Goal: Task Accomplishment & Management: Manage account settings

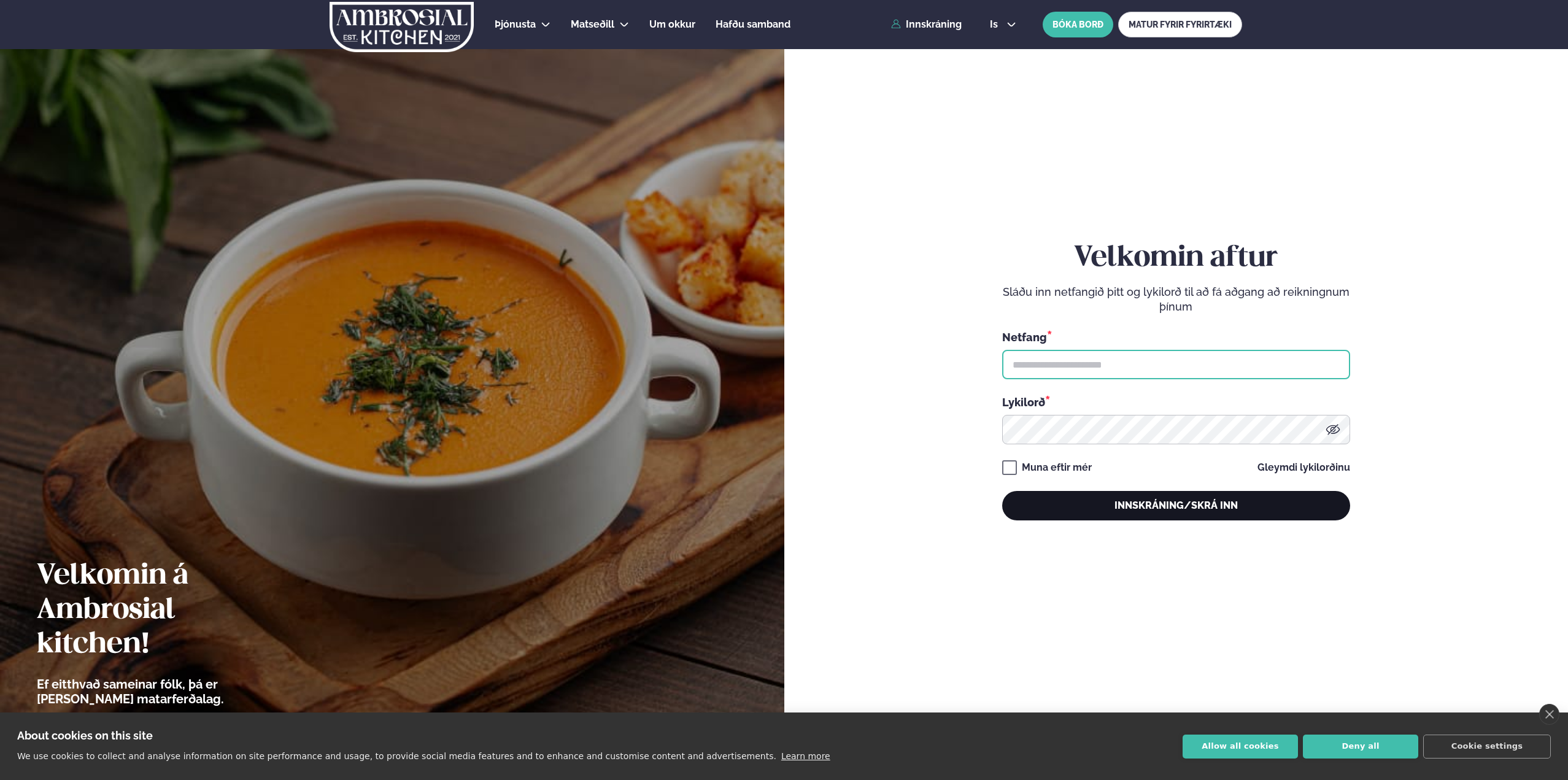
type input "**********"
click at [1124, 518] on button "Innskráning/Skrá inn" at bounding box center [1176, 505] width 348 height 29
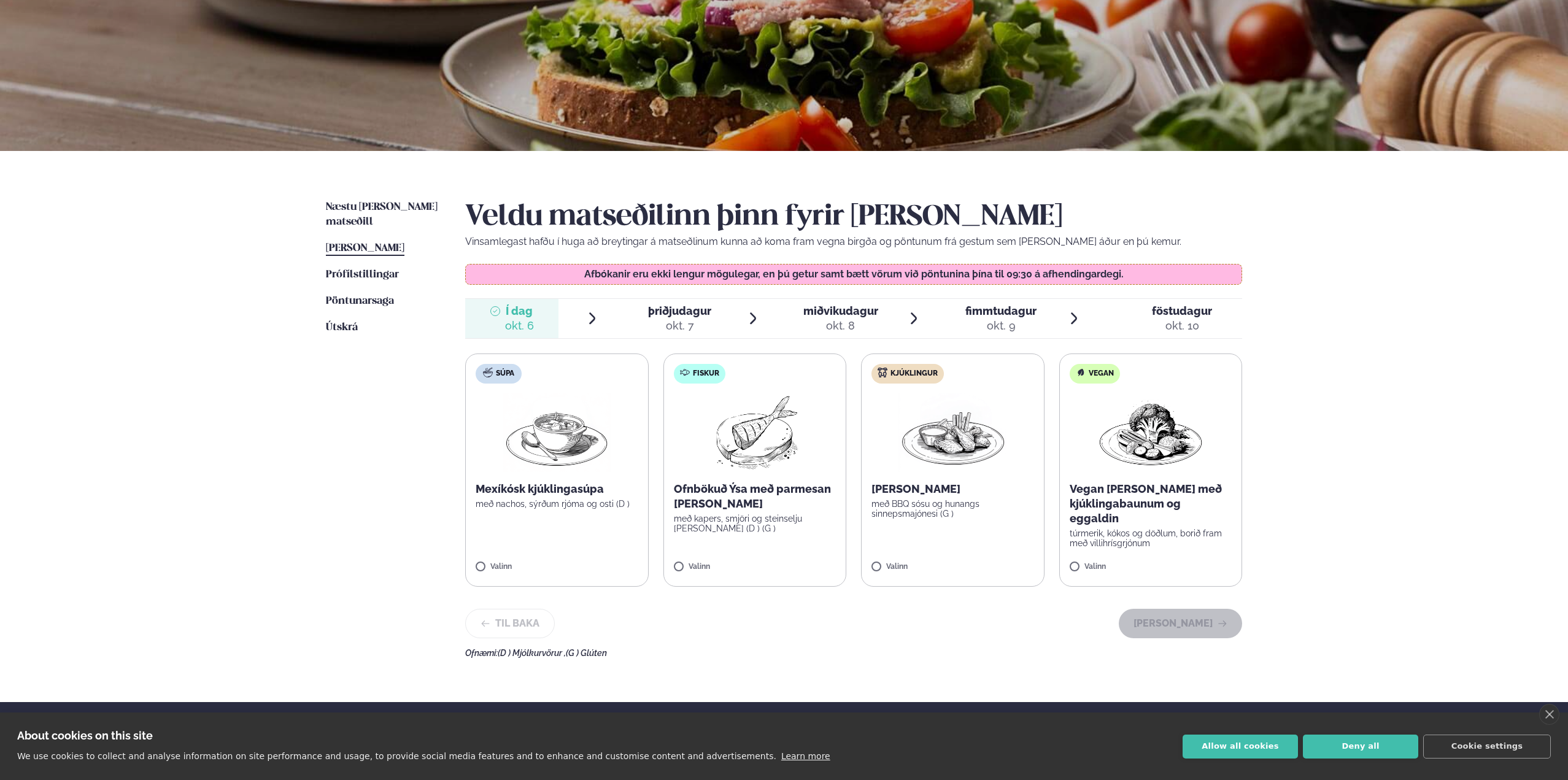
scroll to position [184, 0]
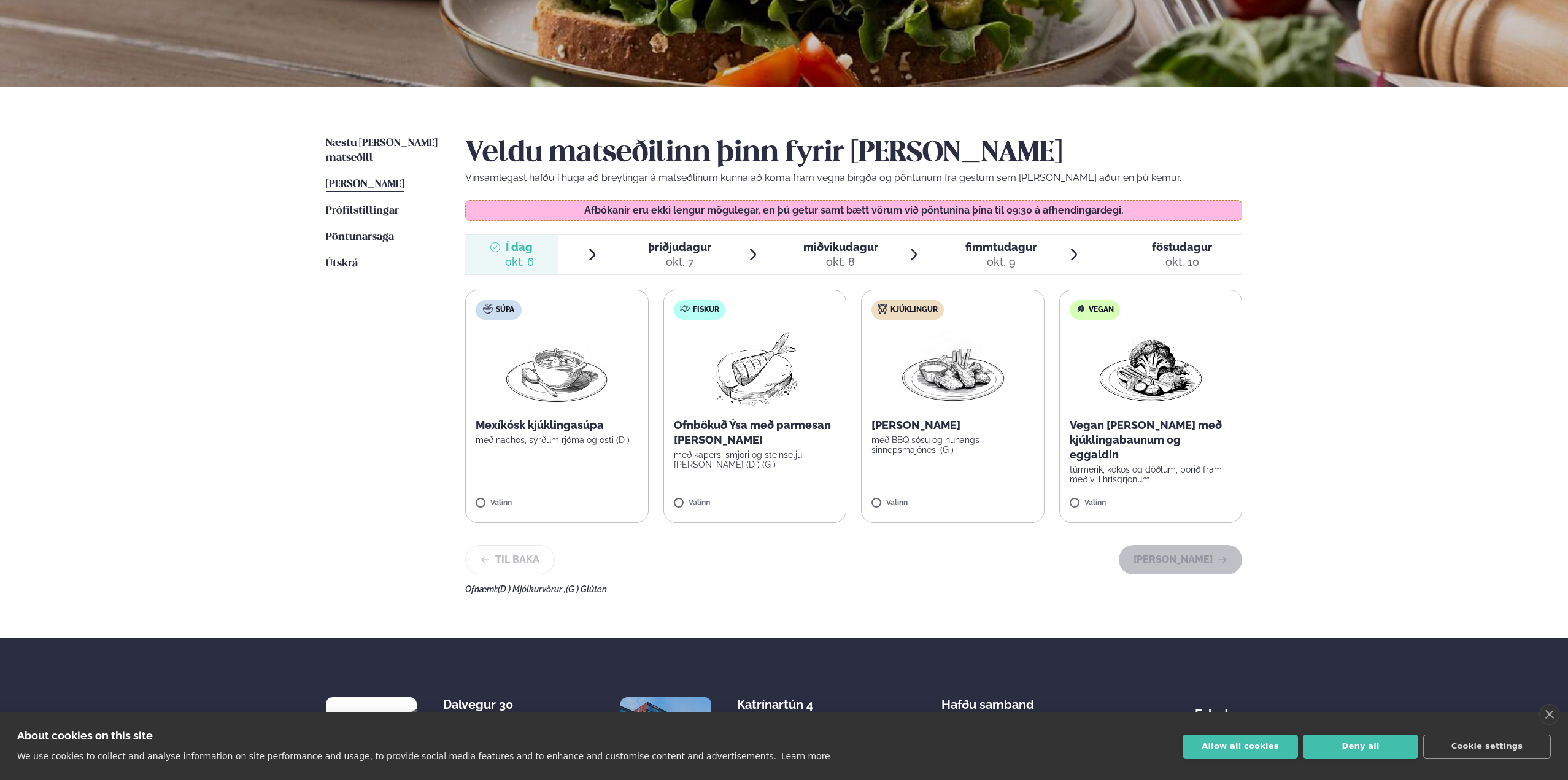
click at [797, 255] on div at bounding box center [793, 254] width 9 height 29
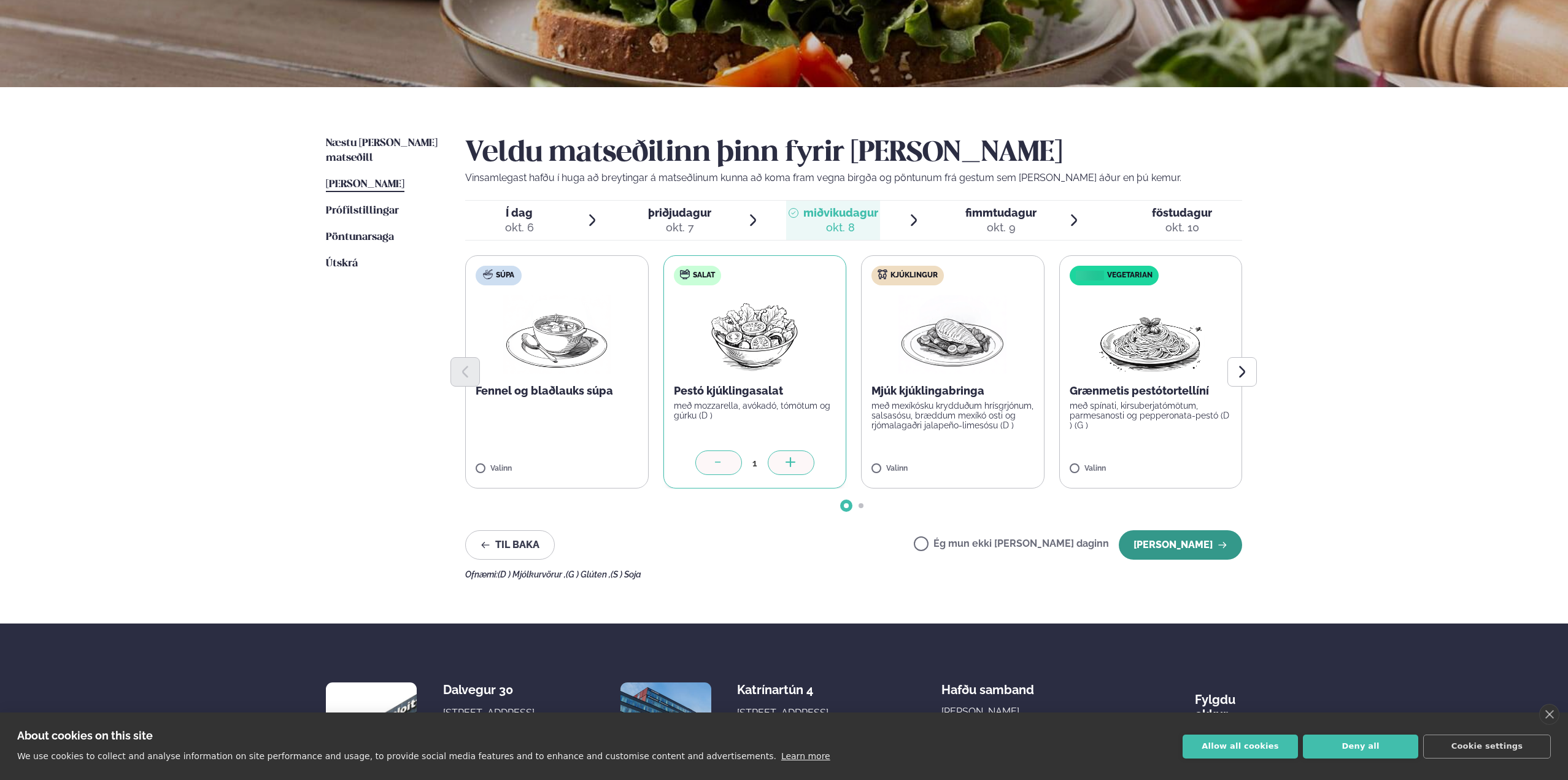
click at [1192, 548] on button "[PERSON_NAME]" at bounding box center [1181, 544] width 123 height 29
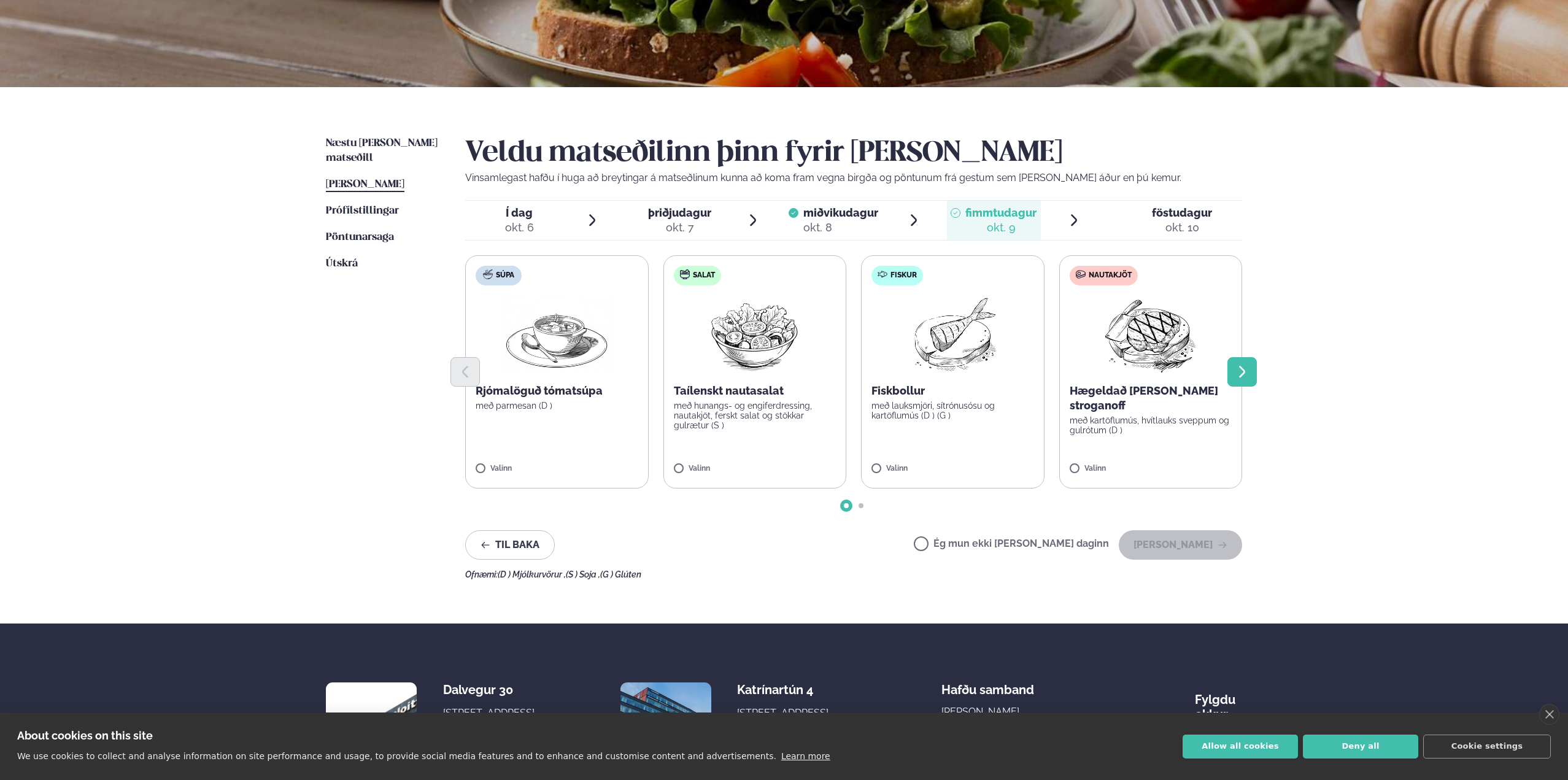
click at [1239, 366] on icon "Next slide" at bounding box center [1242, 371] width 15 height 15
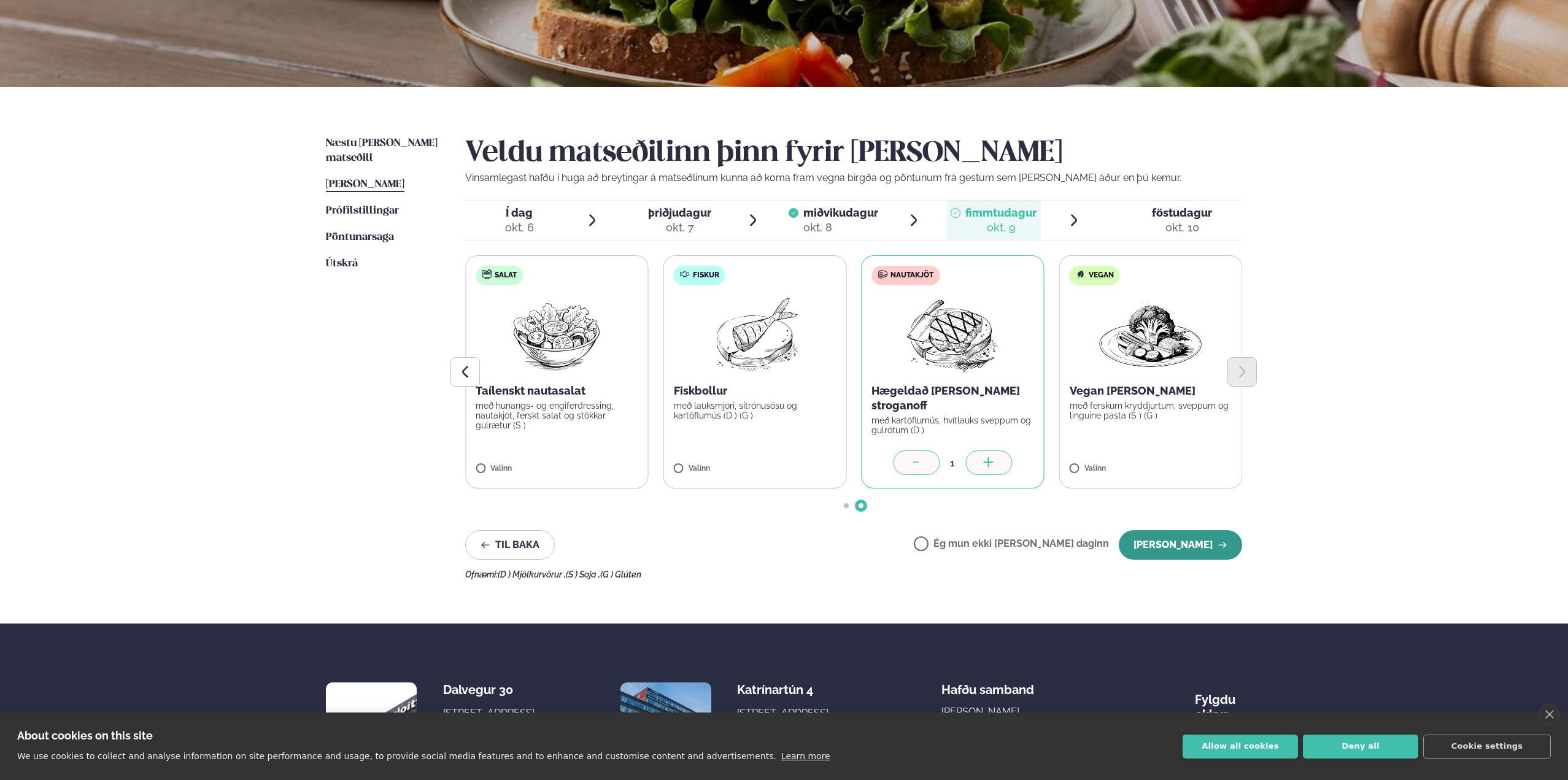
click at [1213, 557] on button "[PERSON_NAME]" at bounding box center [1181, 544] width 123 height 29
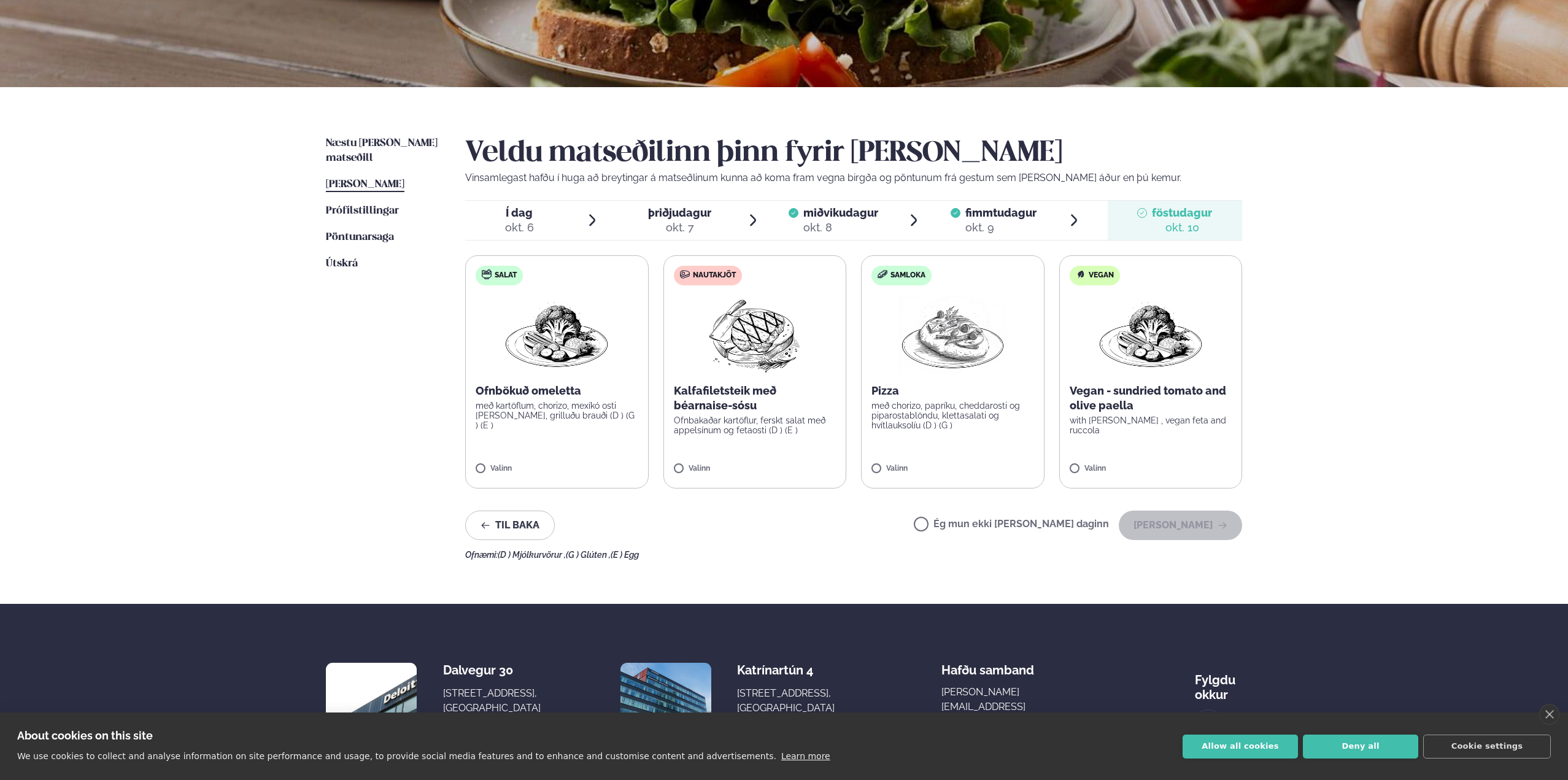
click at [369, 179] on span "[PERSON_NAME]" at bounding box center [364, 184] width 78 height 10
click at [376, 232] on span "Pöntunarsaga" at bounding box center [360, 237] width 68 height 10
